Goal: Task Accomplishment & Management: Manage account settings

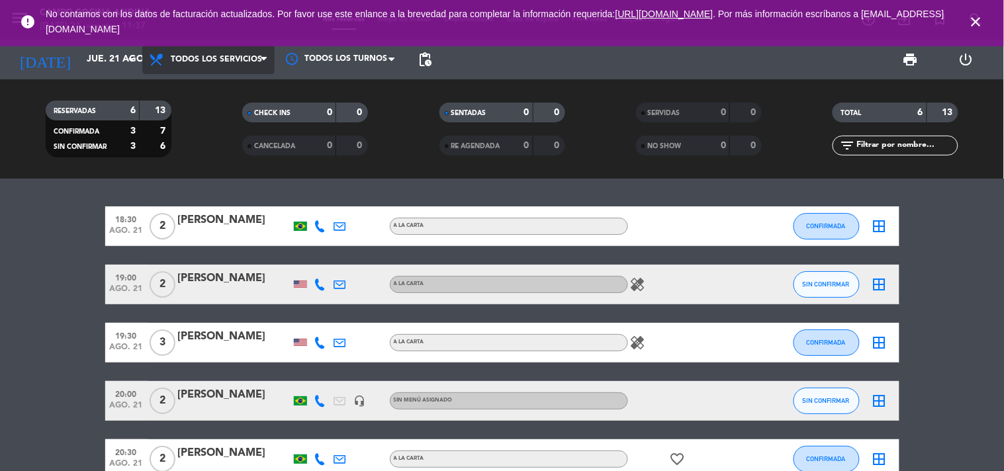
click at [230, 56] on span "Todos los servicios" at bounding box center [216, 59] width 91 height 9
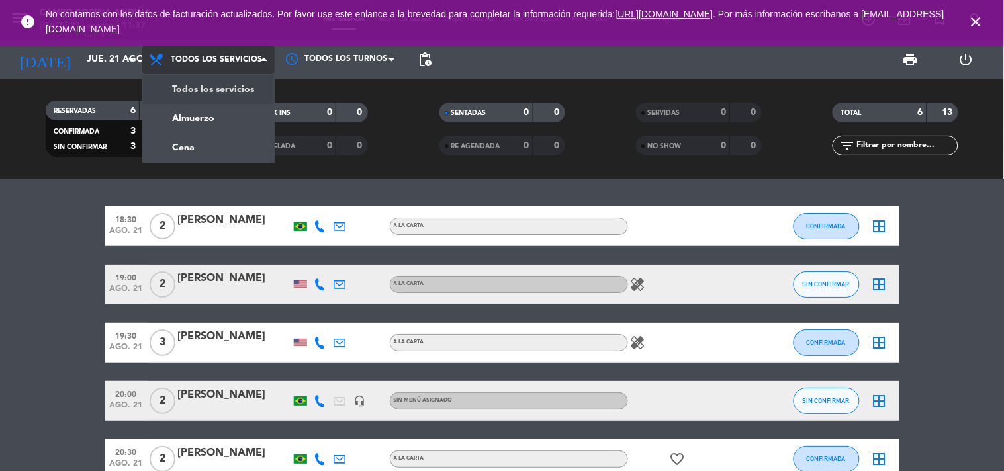
click at [219, 89] on div "menu Campo Cocina Andina [DATE] 21. agosto - 11:37 Mis reservas Mapa de mesas D…" at bounding box center [502, 89] width 1004 height 179
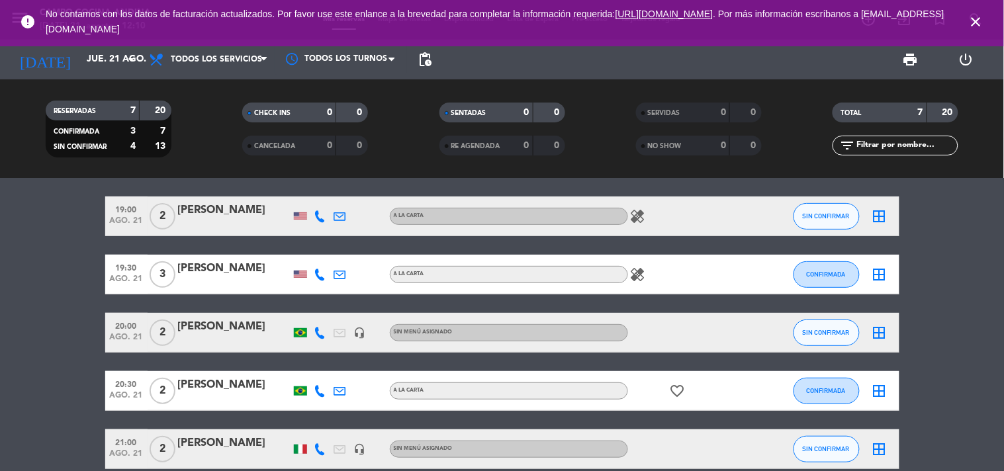
scroll to position [116, 0]
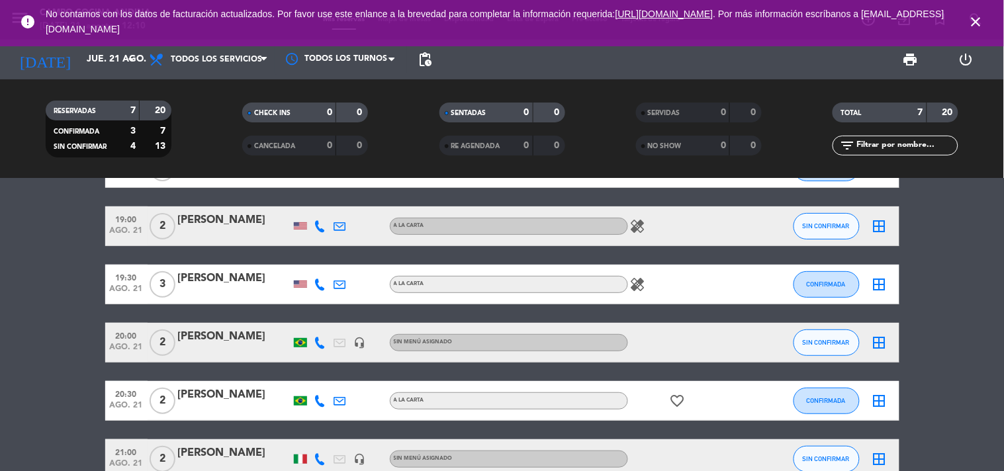
drag, startPoint x: 995, startPoint y: 236, endPoint x: 984, endPoint y: 202, distance: 36.2
click at [984, 202] on bookings-row "15:00 [DATE] 7 [PERSON_NAME] - Colaborador headset_mic Sin menú asignado SIN CO…" at bounding box center [502, 284] width 1004 height 389
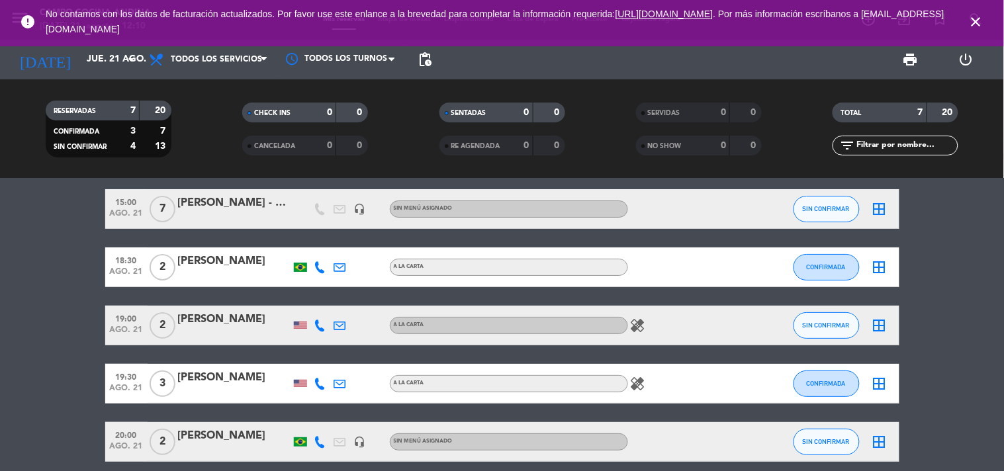
scroll to position [0, 0]
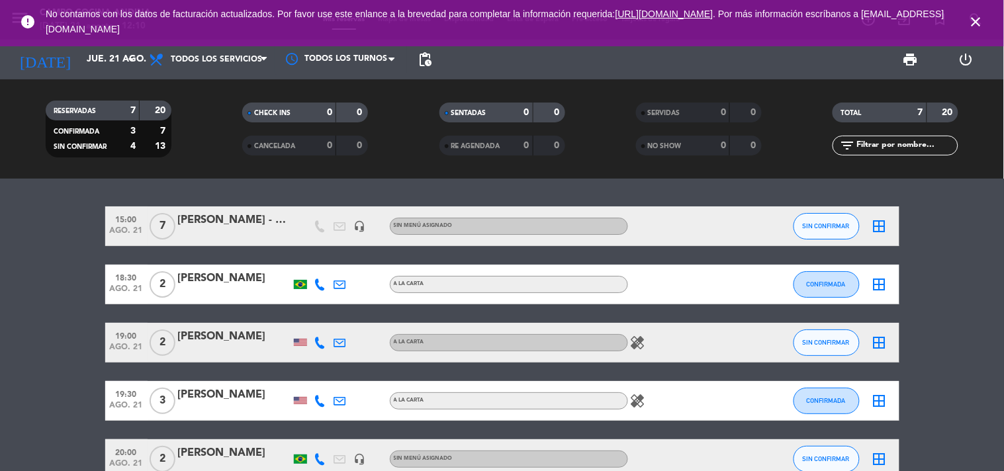
click at [263, 221] on div "[PERSON_NAME] - Colaborador" at bounding box center [234, 220] width 113 height 17
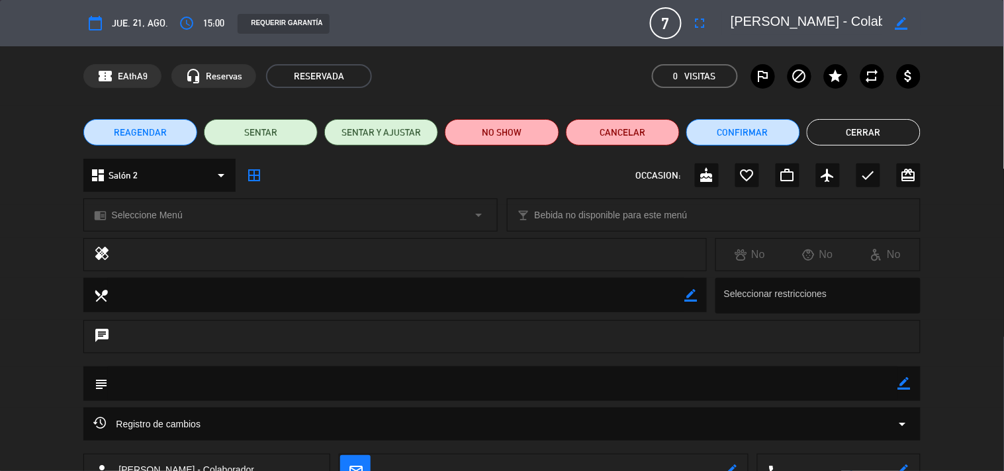
click at [868, 21] on textarea at bounding box center [807, 23] width 152 height 24
click at [900, 19] on icon "border_color" at bounding box center [901, 23] width 13 height 13
click at [892, 18] on div at bounding box center [901, 23] width 38 height 24
click at [896, 23] on icon at bounding box center [901, 23] width 13 height 13
click at [899, 25] on icon "border_color" at bounding box center [901, 23] width 13 height 13
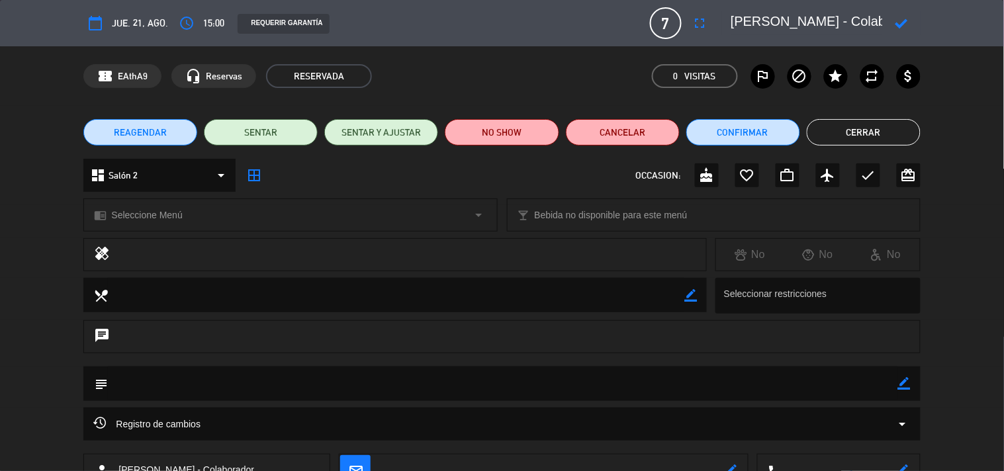
click at [870, 23] on textarea at bounding box center [807, 23] width 152 height 24
click at [851, 124] on button "Cerrar" at bounding box center [864, 132] width 114 height 26
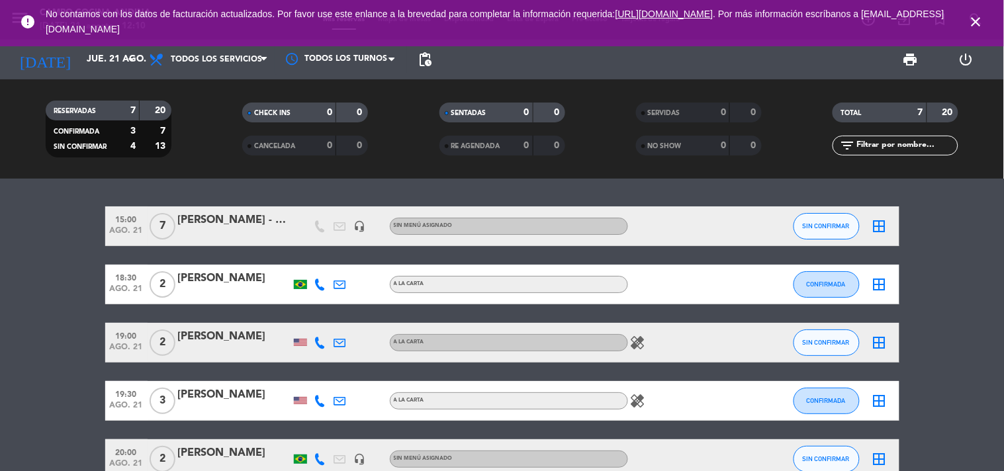
click at [269, 214] on div "[PERSON_NAME] - Colaborador" at bounding box center [234, 220] width 113 height 17
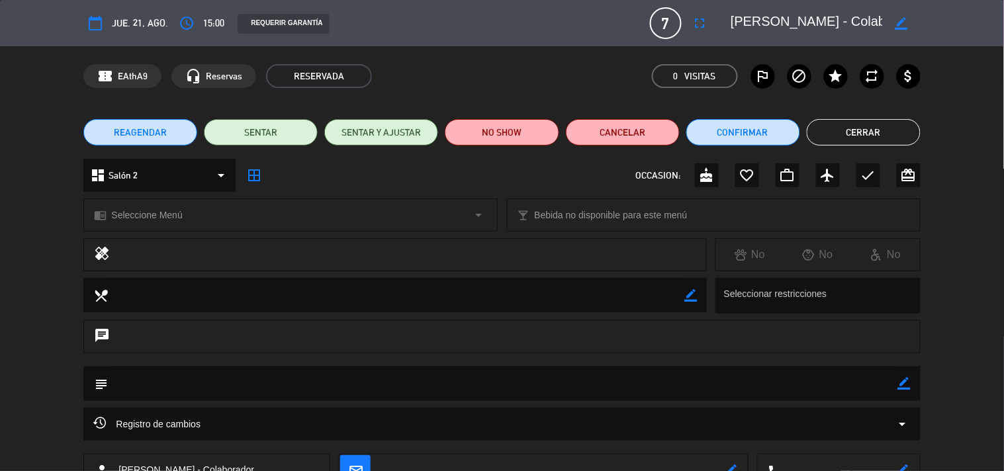
click at [863, 122] on button "Cerrar" at bounding box center [864, 132] width 114 height 26
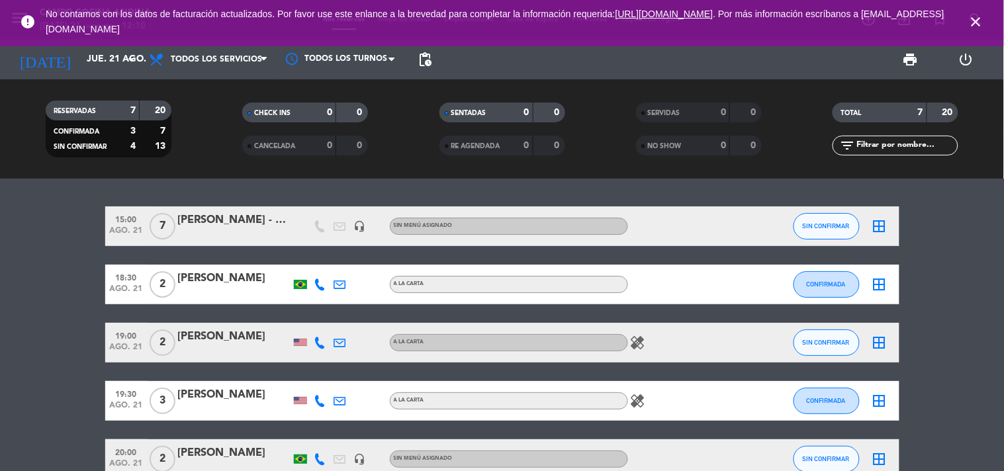
click at [273, 236] on div at bounding box center [234, 235] width 113 height 11
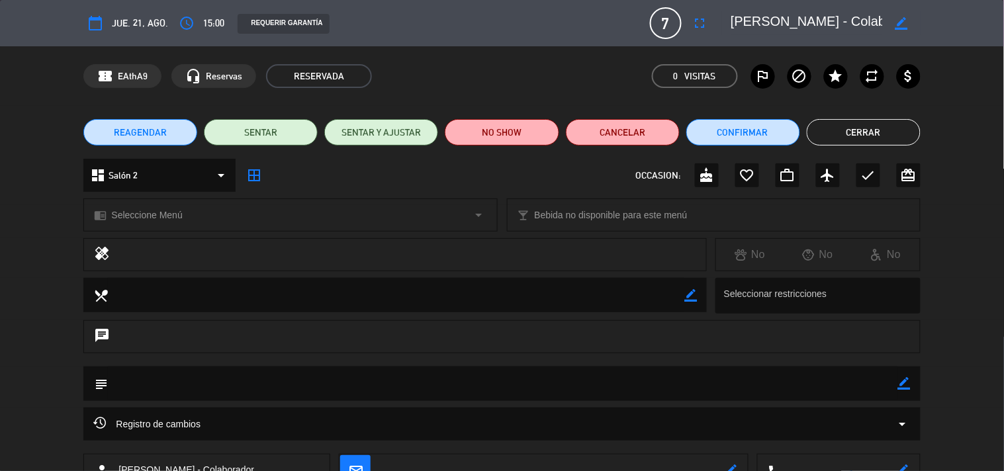
click at [877, 137] on button "Cerrar" at bounding box center [864, 132] width 114 height 26
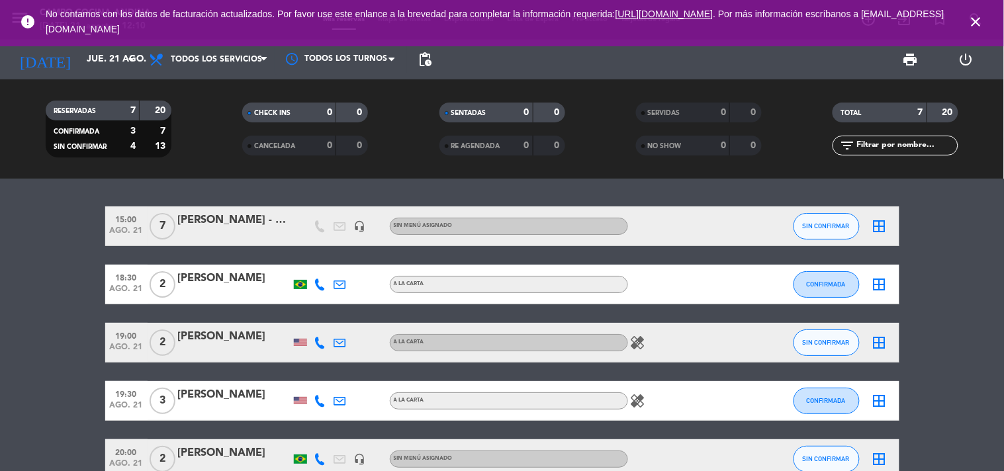
click at [981, 18] on icon "close" at bounding box center [976, 22] width 16 height 16
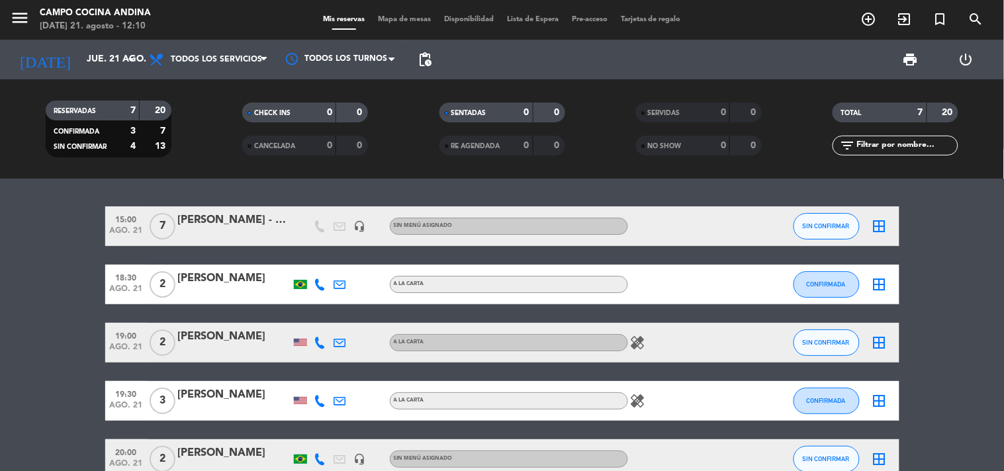
click at [980, 195] on div "15:00 [DATE] 7 [PERSON_NAME] - Colaborador headset_mic Sin menú asignado SIN CO…" at bounding box center [502, 325] width 1004 height 293
click at [265, 216] on div "[PERSON_NAME] - Colaborador" at bounding box center [234, 220] width 113 height 17
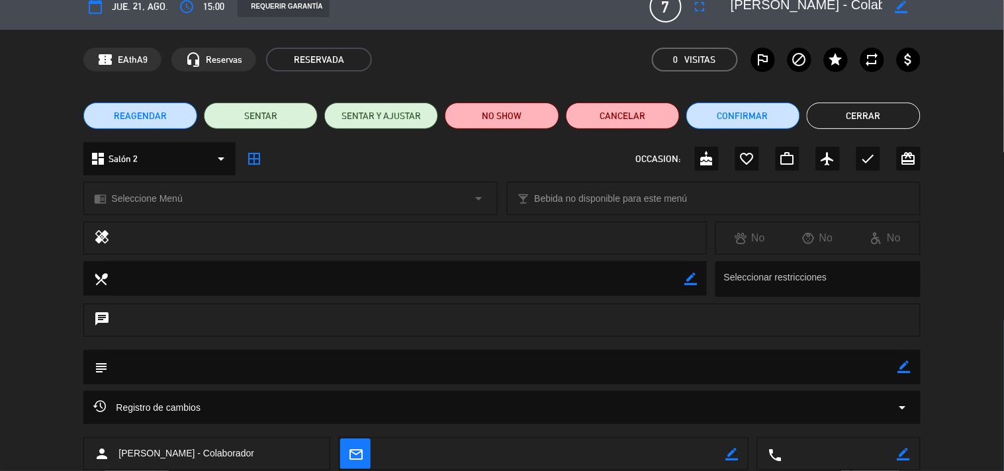
scroll to position [0, 0]
